Goal: Find specific page/section: Find specific page/section

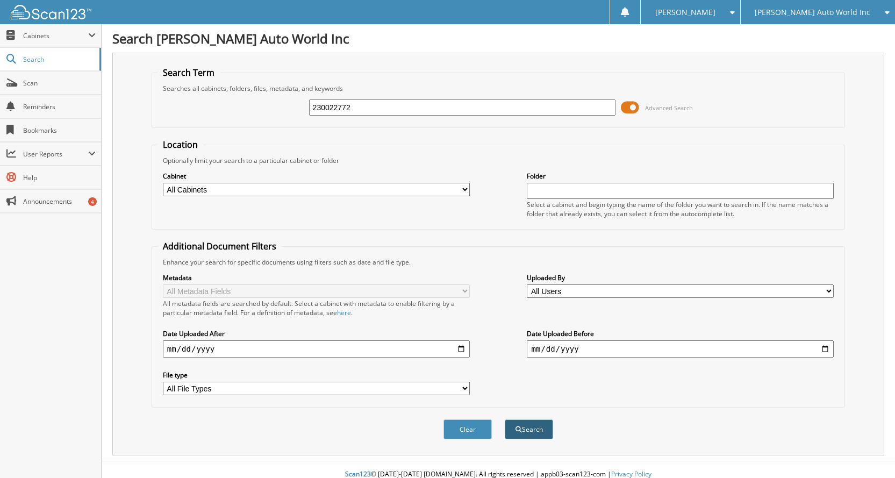
type input "230022772"
click at [527, 431] on button "Search" at bounding box center [529, 429] width 48 height 20
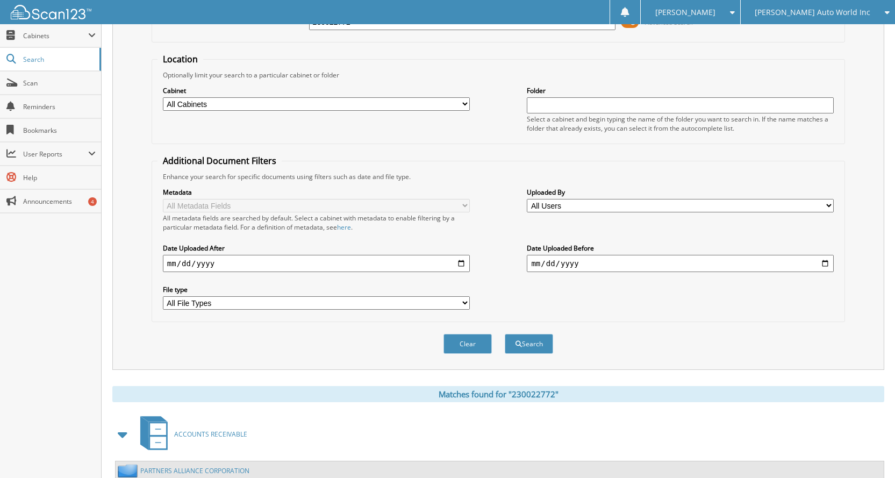
scroll to position [161, 0]
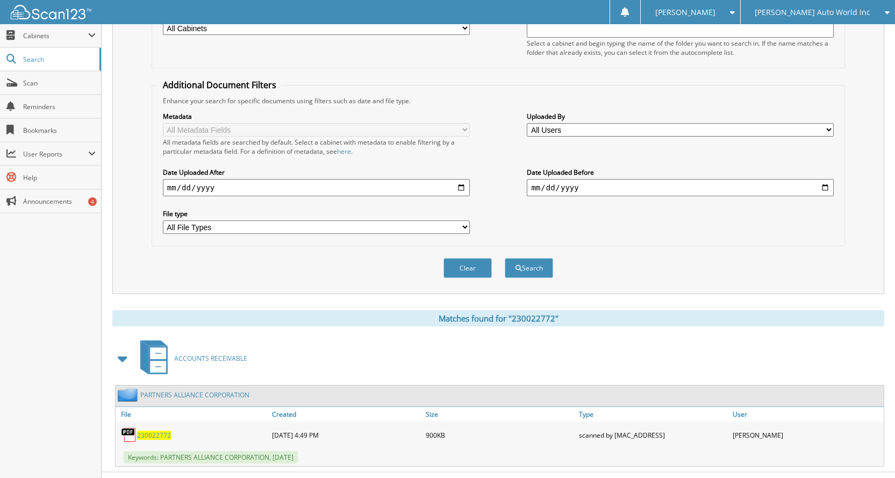
click at [160, 435] on span "230022772" at bounding box center [154, 434] width 34 height 9
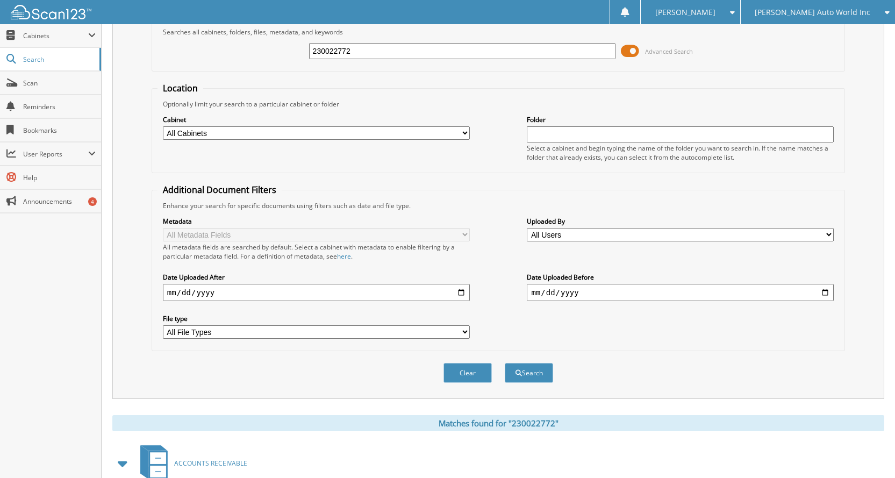
scroll to position [0, 0]
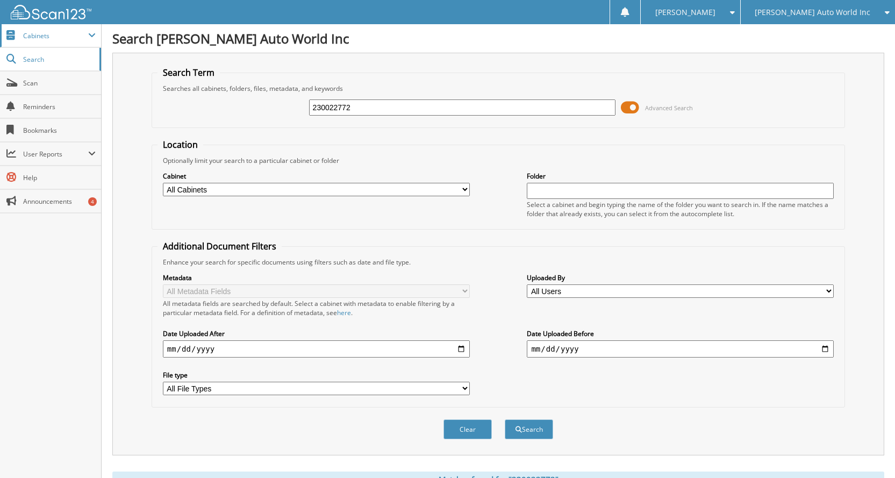
click at [38, 37] on span "Cabinets" at bounding box center [55, 35] width 65 height 9
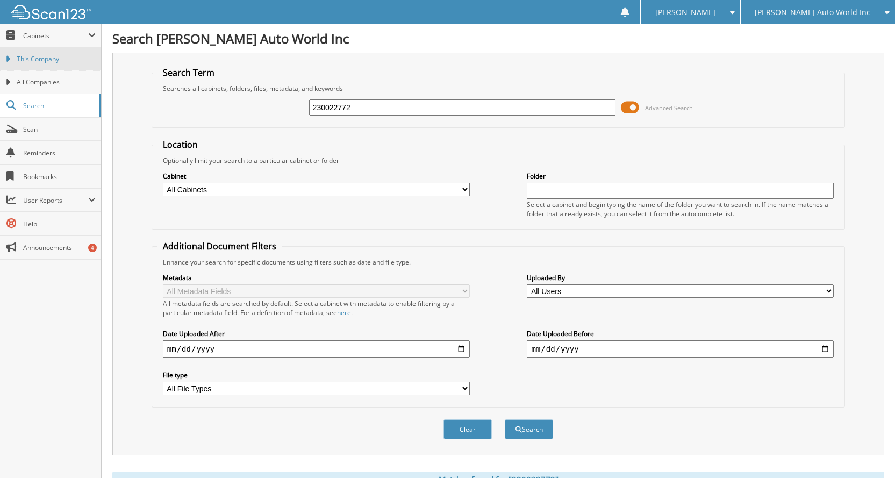
drag, startPoint x: 18, startPoint y: 54, endPoint x: 25, endPoint y: 56, distance: 7.5
click at [18, 54] on link "This Company" at bounding box center [50, 58] width 101 height 23
